Goal: Communication & Community: Answer question/provide support

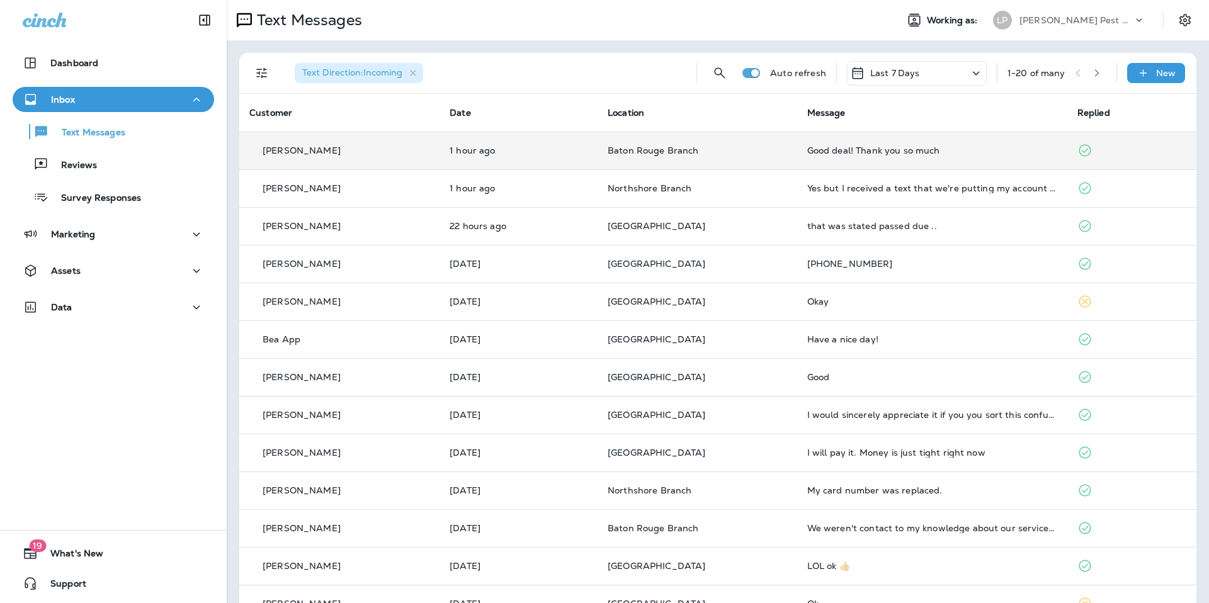
click at [741, 151] on p "Baton Rouge Branch" at bounding box center [697, 150] width 179 height 10
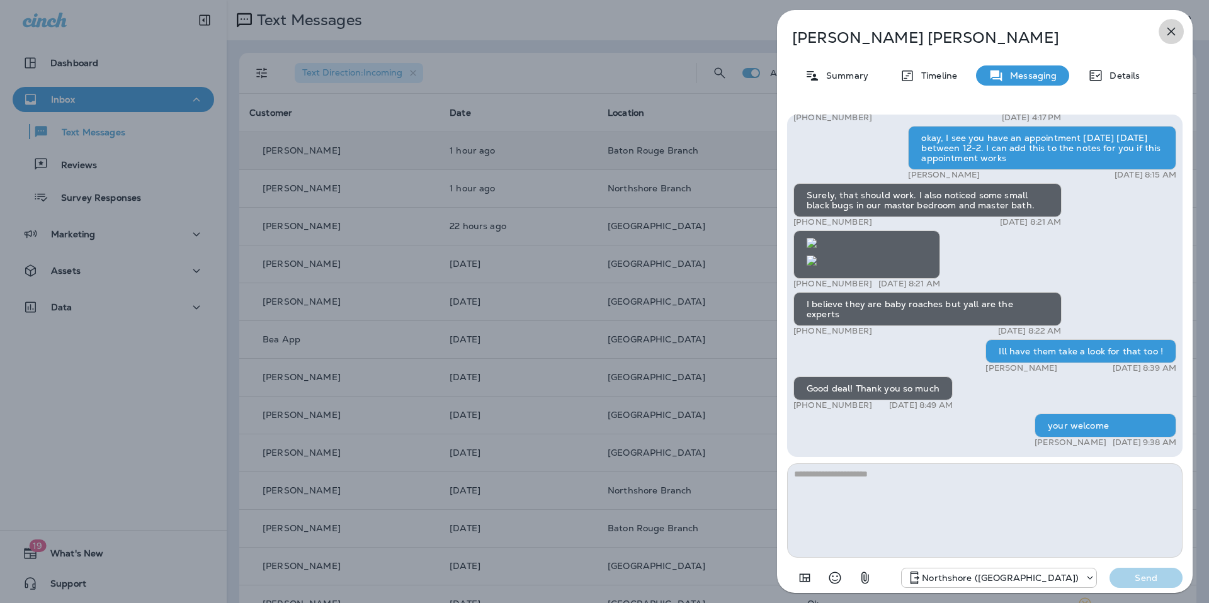
click at [1169, 32] on icon "button" at bounding box center [1171, 31] width 15 height 15
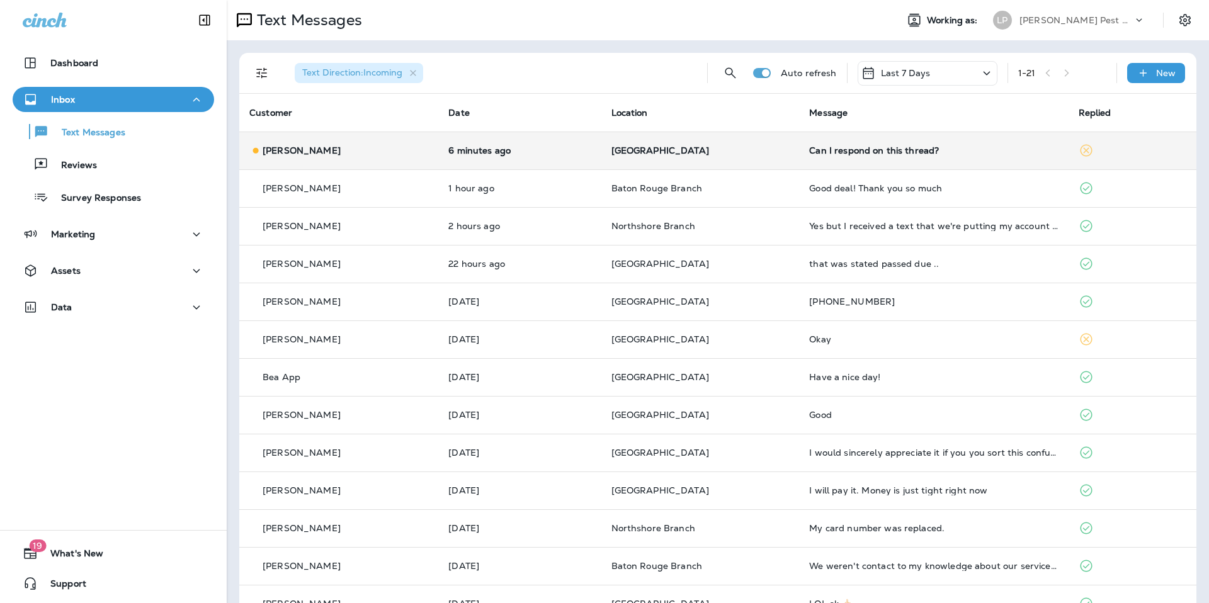
click at [730, 144] on td "[GEOGRAPHIC_DATA]" at bounding box center [700, 151] width 198 height 38
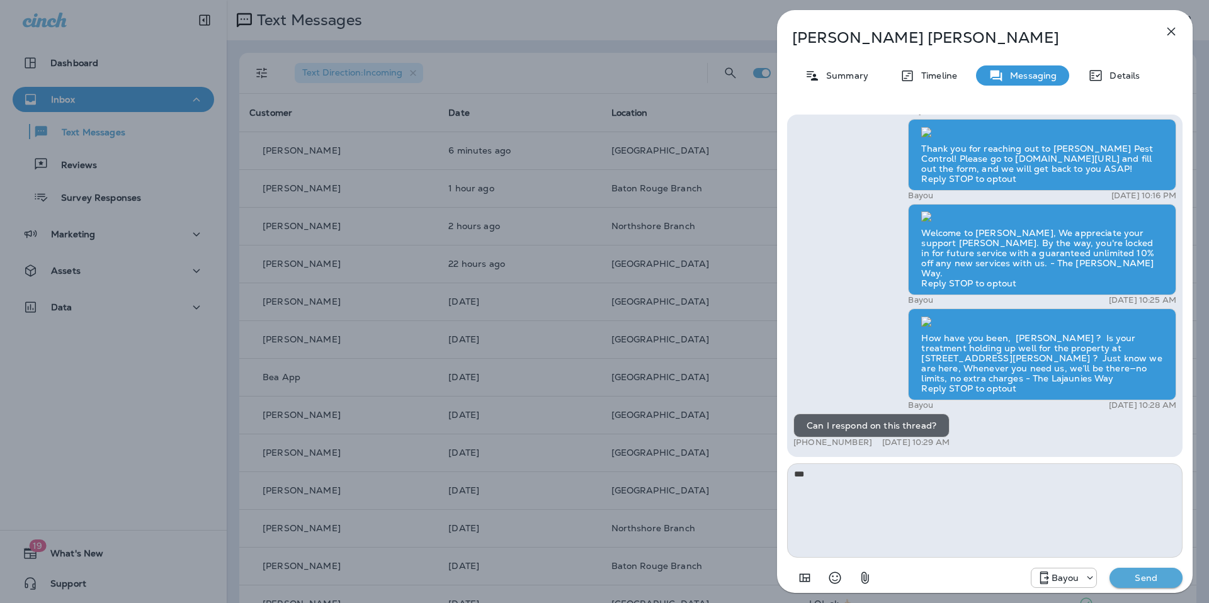
type textarea "***"
click at [1156, 583] on p "Send" at bounding box center [1145, 577] width 53 height 11
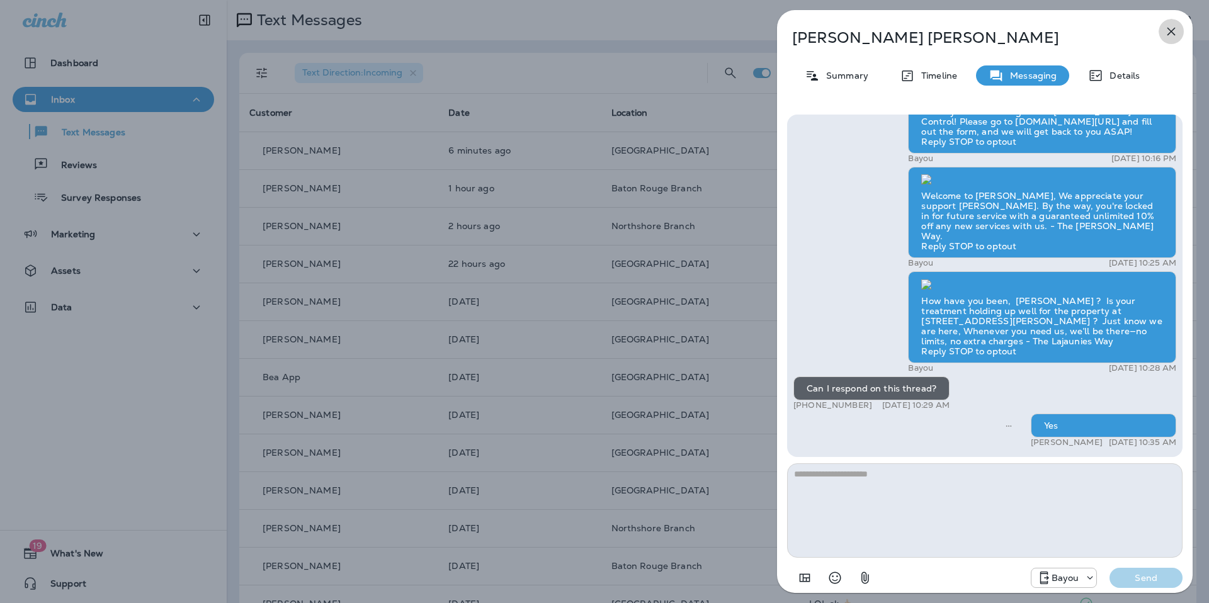
click at [1165, 34] on icon "button" at bounding box center [1171, 31] width 15 height 15
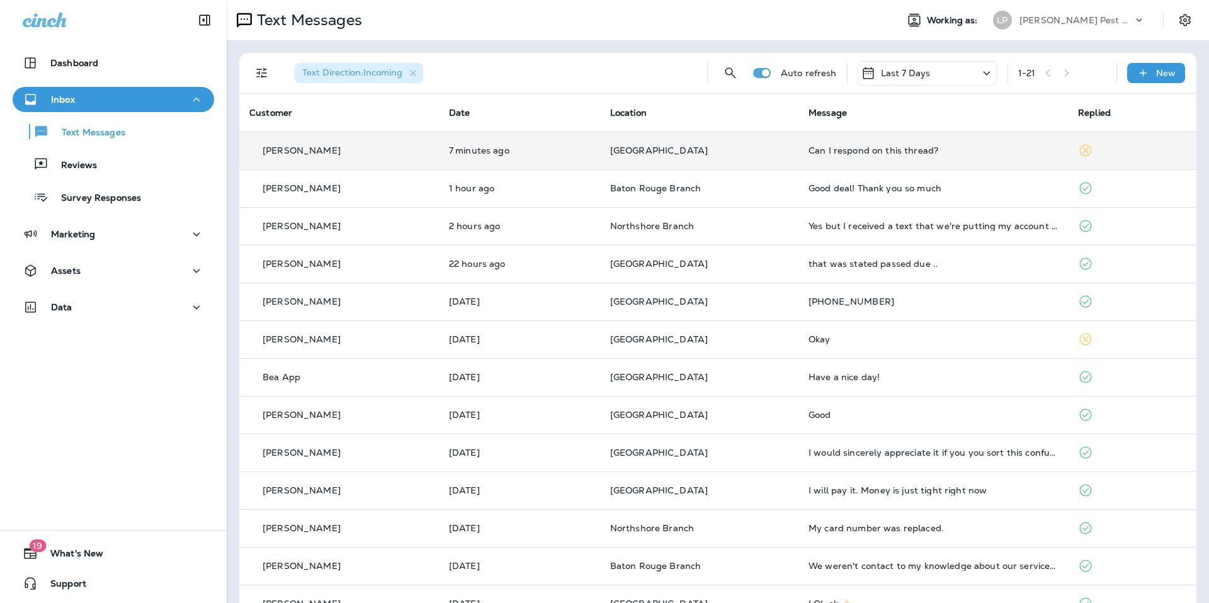
click at [837, 156] on td "Can I respond on this thread?" at bounding box center [932, 151] width 269 height 38
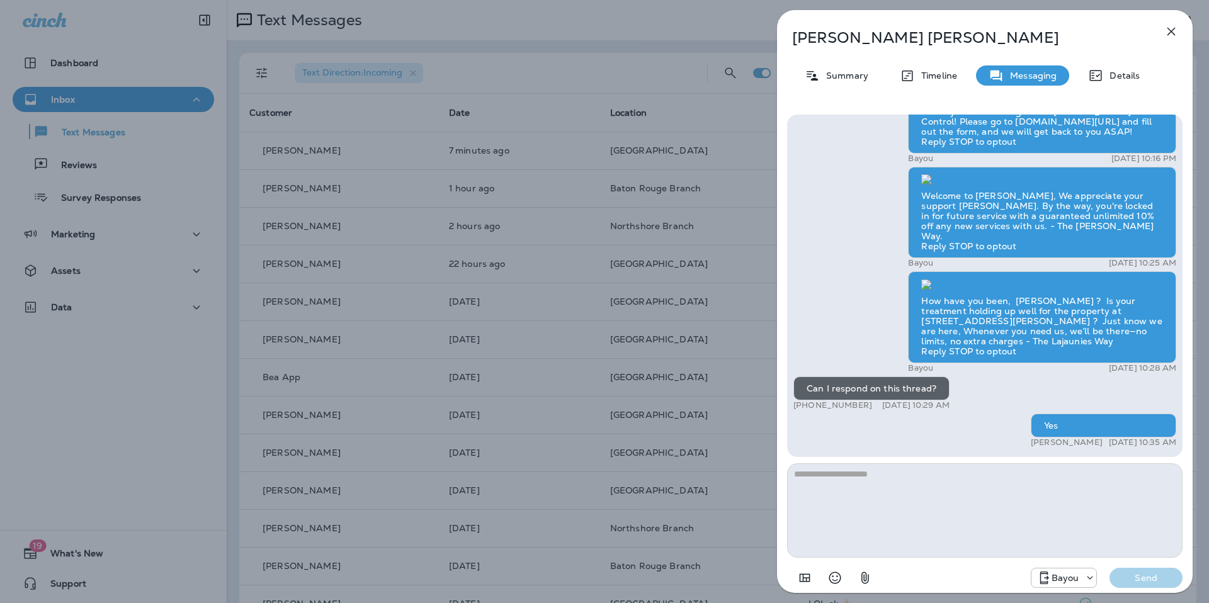
click at [1164, 35] on icon "button" at bounding box center [1171, 31] width 15 height 15
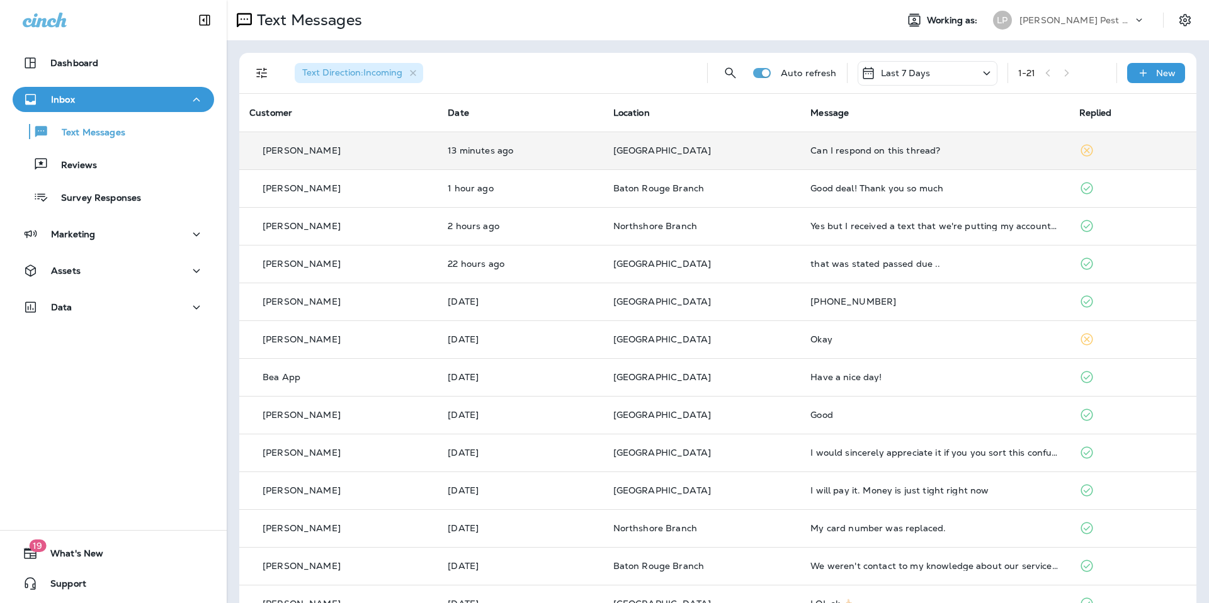
click at [881, 150] on div "Can I respond on this thread?" at bounding box center [934, 150] width 248 height 10
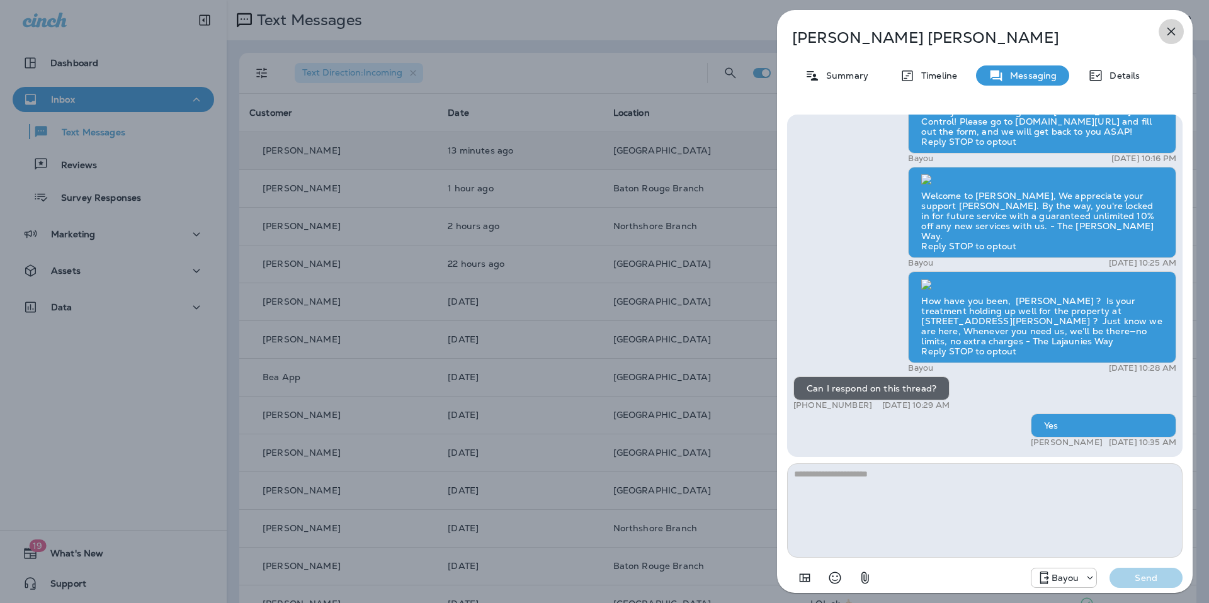
click at [1172, 26] on icon "button" at bounding box center [1171, 31] width 15 height 15
